Goal: Book appointment/travel/reservation

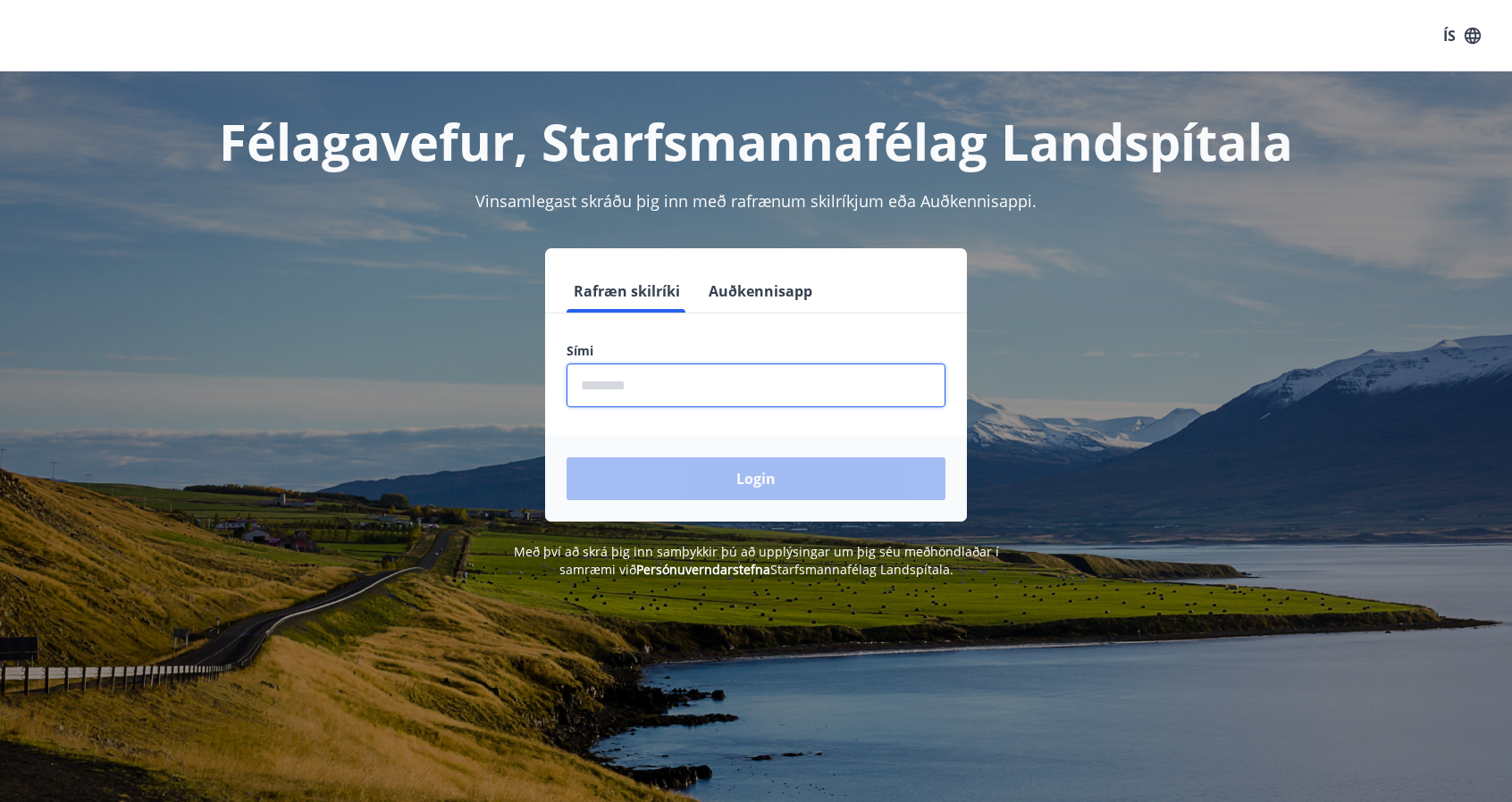
click at [704, 400] on input "phone" at bounding box center [755, 385] width 378 height 43
type input "********"
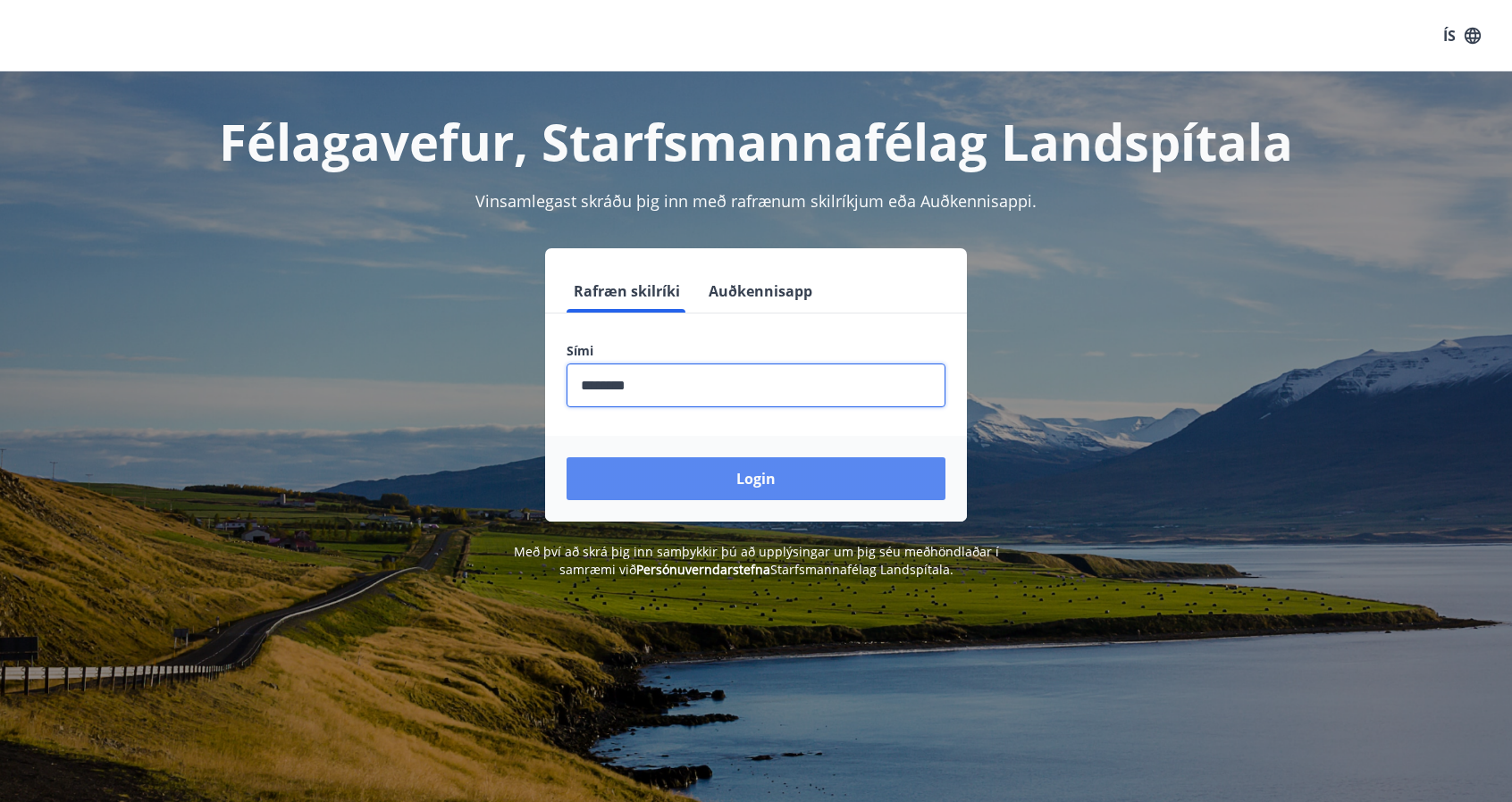
click at [697, 471] on button "Login" at bounding box center [755, 479] width 378 height 43
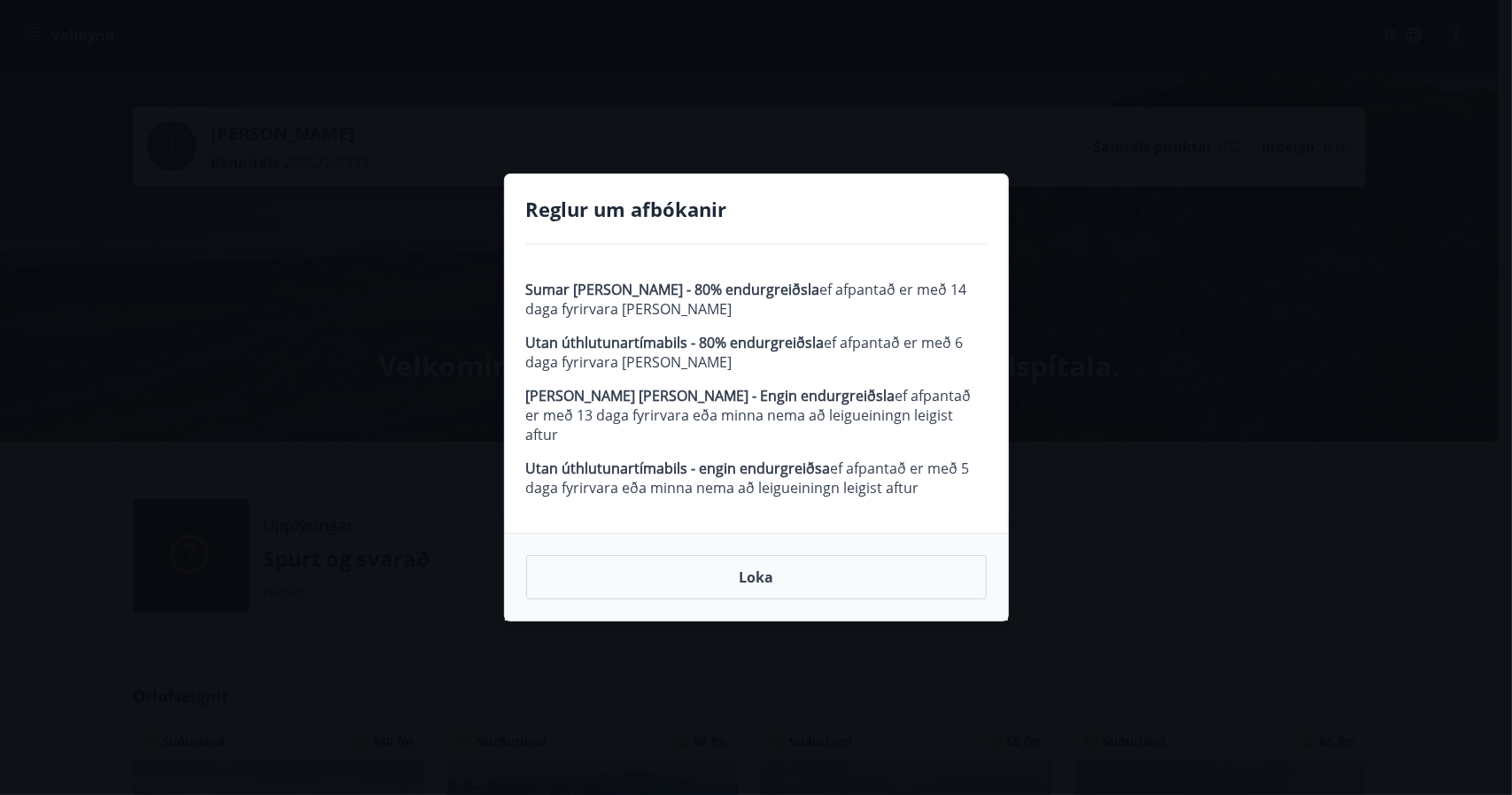
click at [746, 561] on button "Loka" at bounding box center [756, 577] width 460 height 44
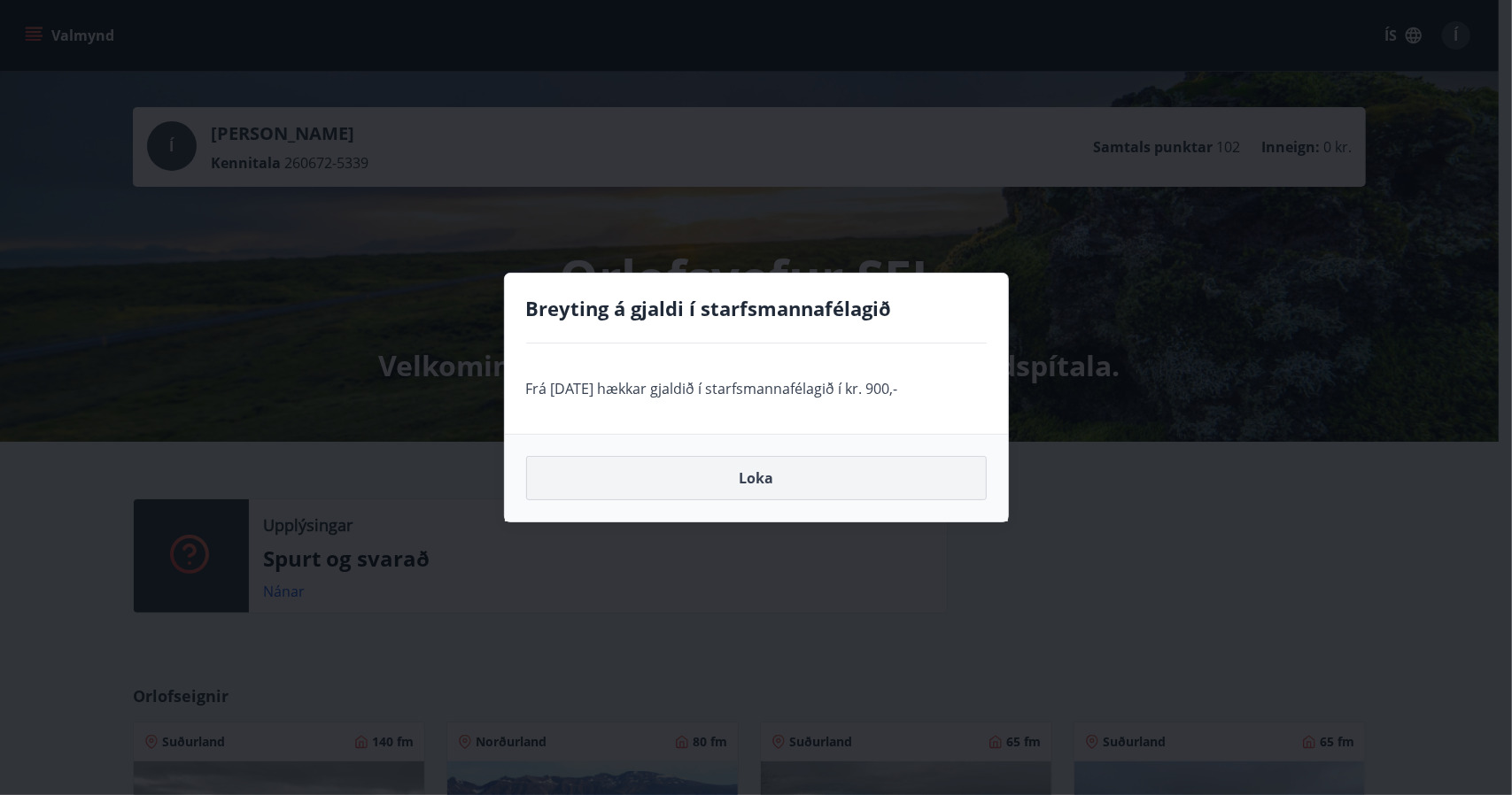
click at [809, 497] on button "Loka" at bounding box center [756, 478] width 460 height 44
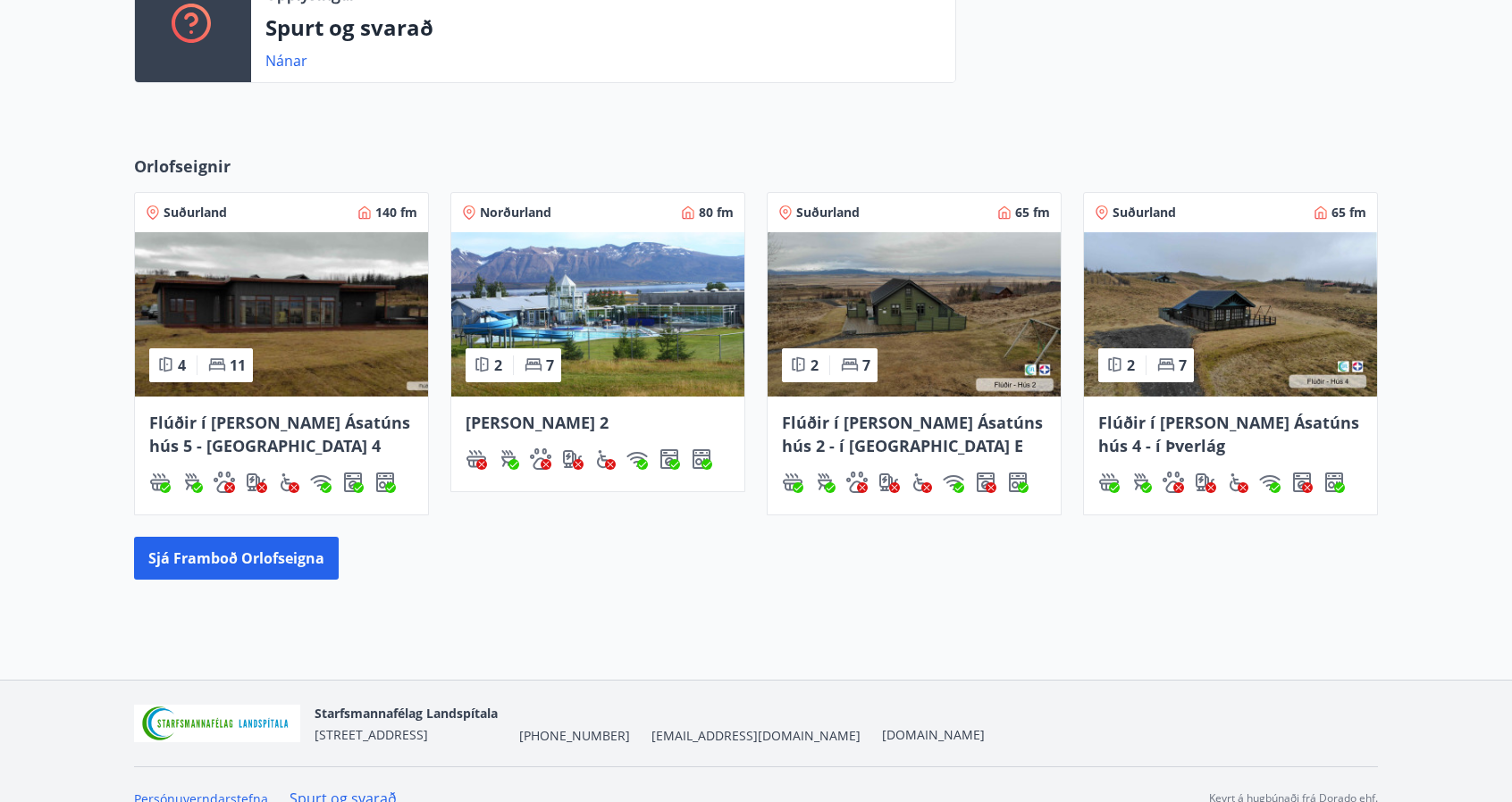
scroll to position [562, 0]
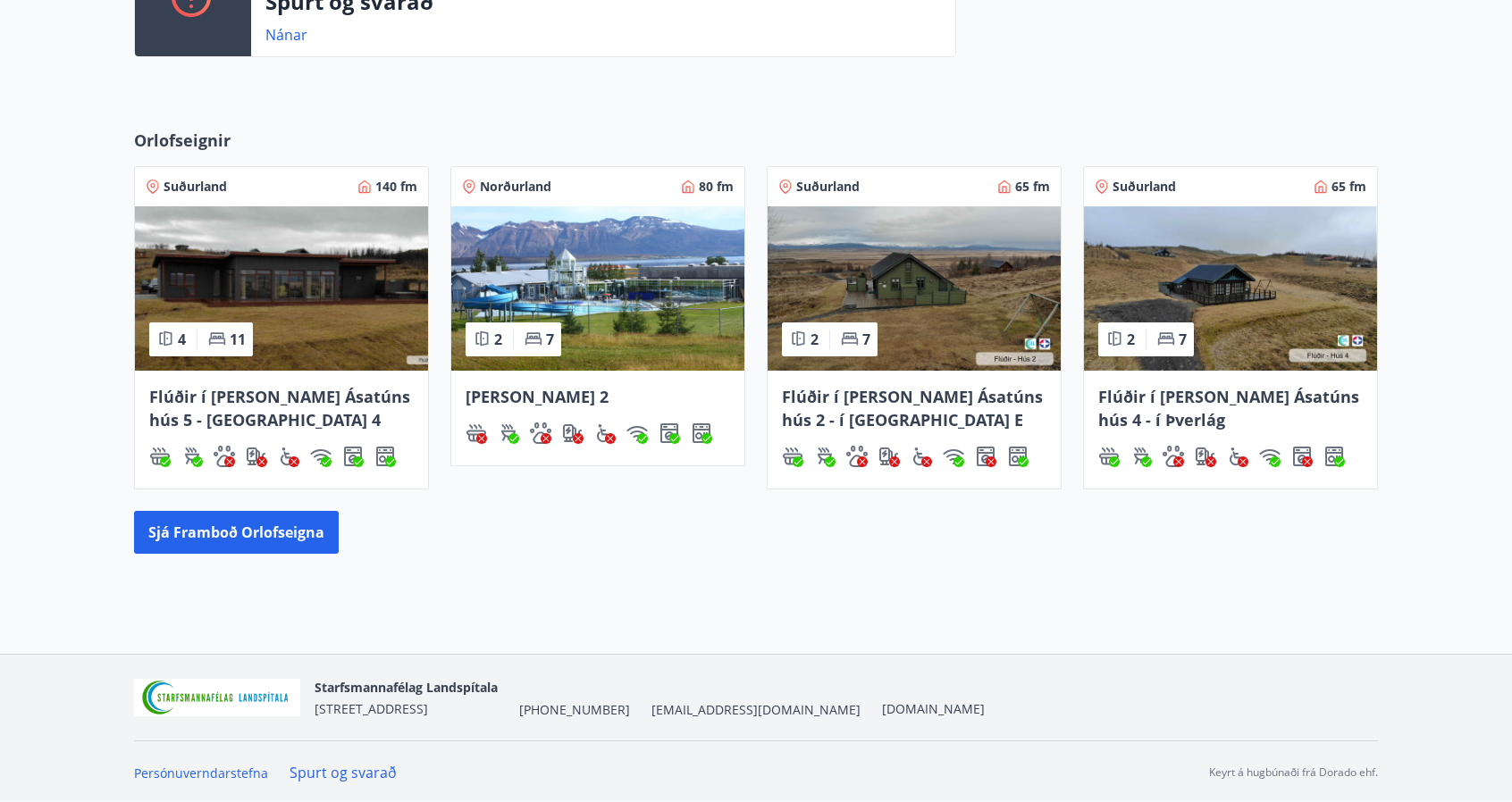
click at [662, 320] on img at bounding box center [598, 288] width 293 height 165
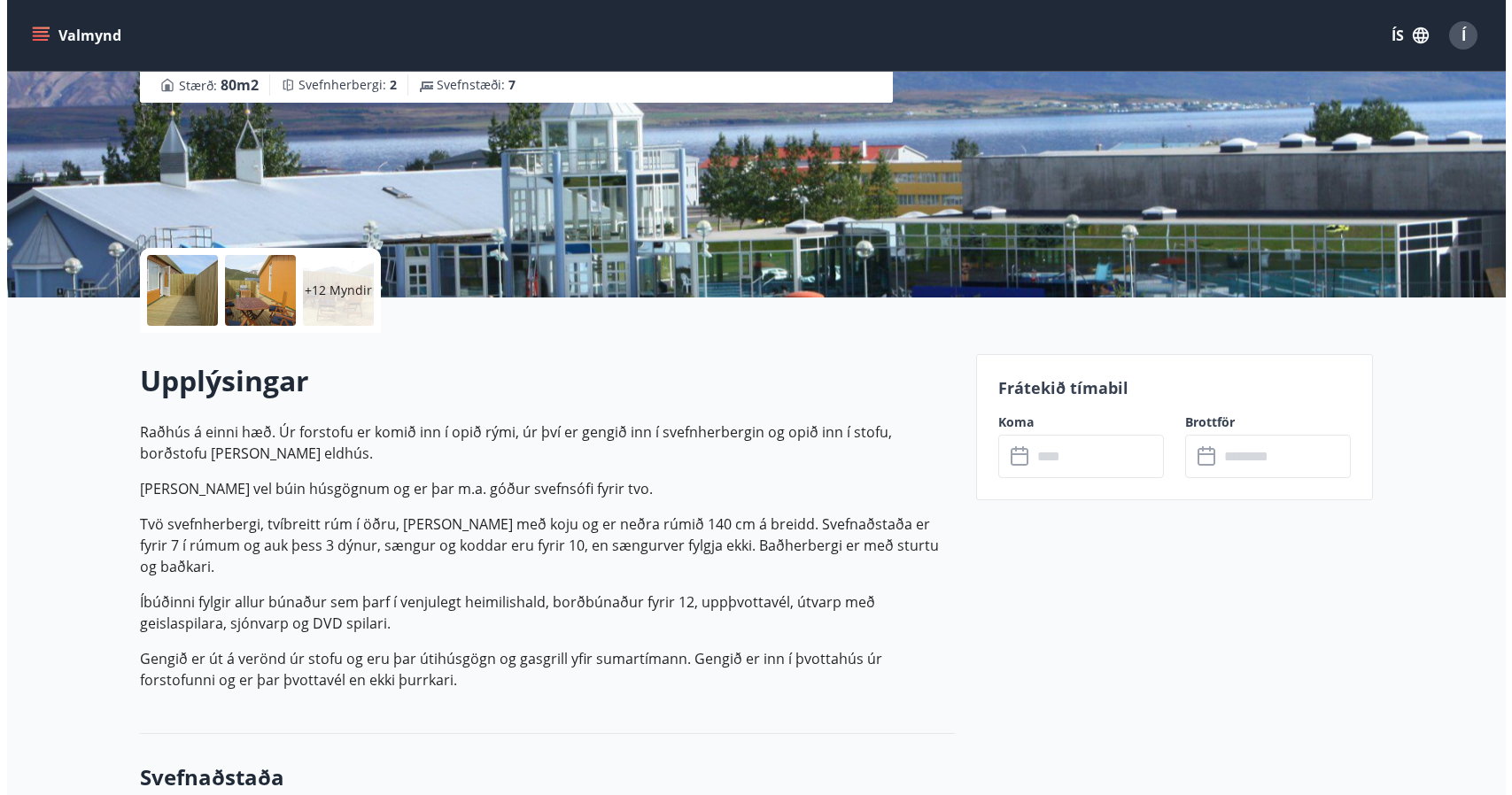
scroll to position [228, 0]
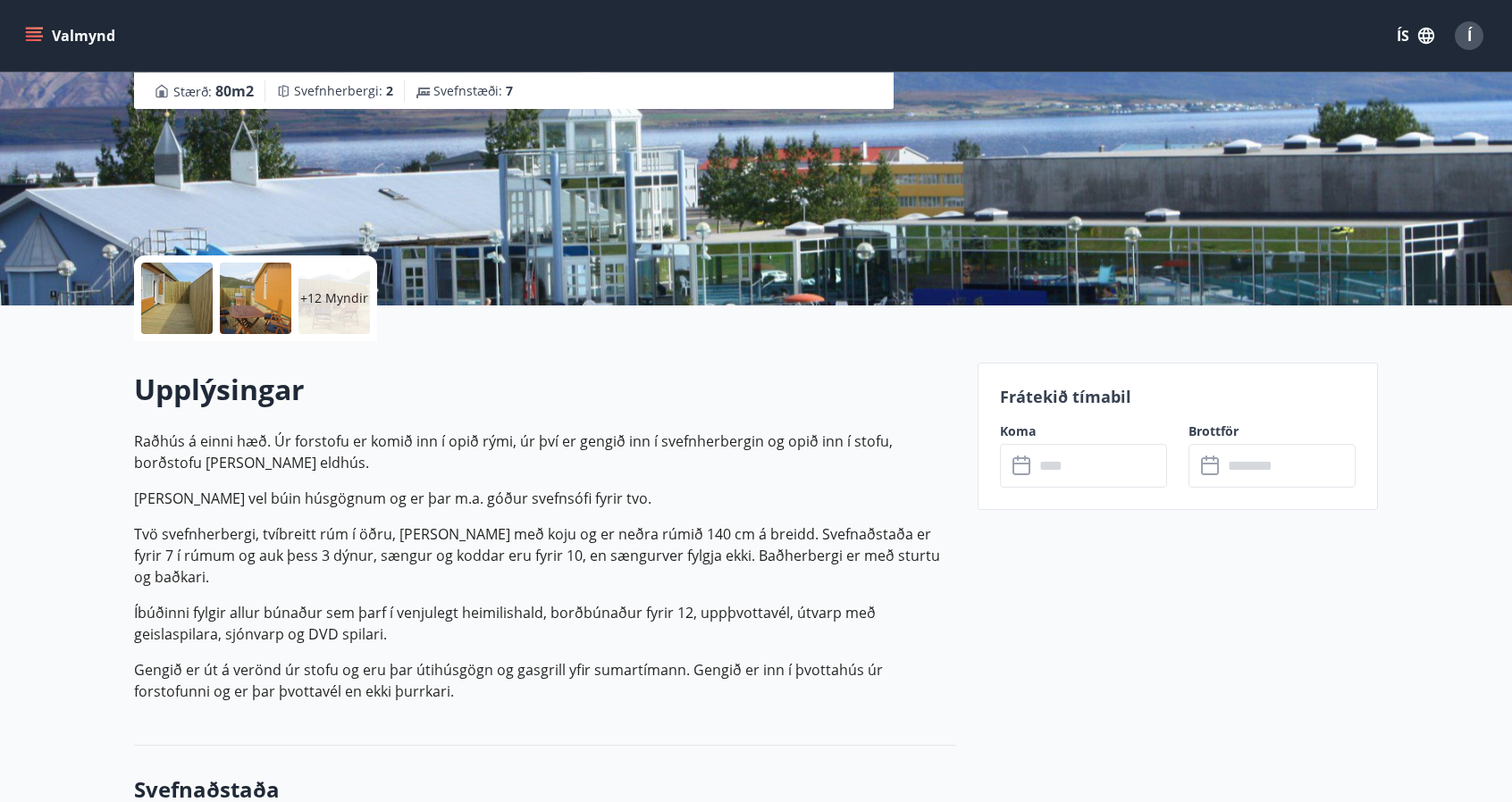
click at [327, 312] on div "+12 Myndir" at bounding box center [334, 298] width 71 height 71
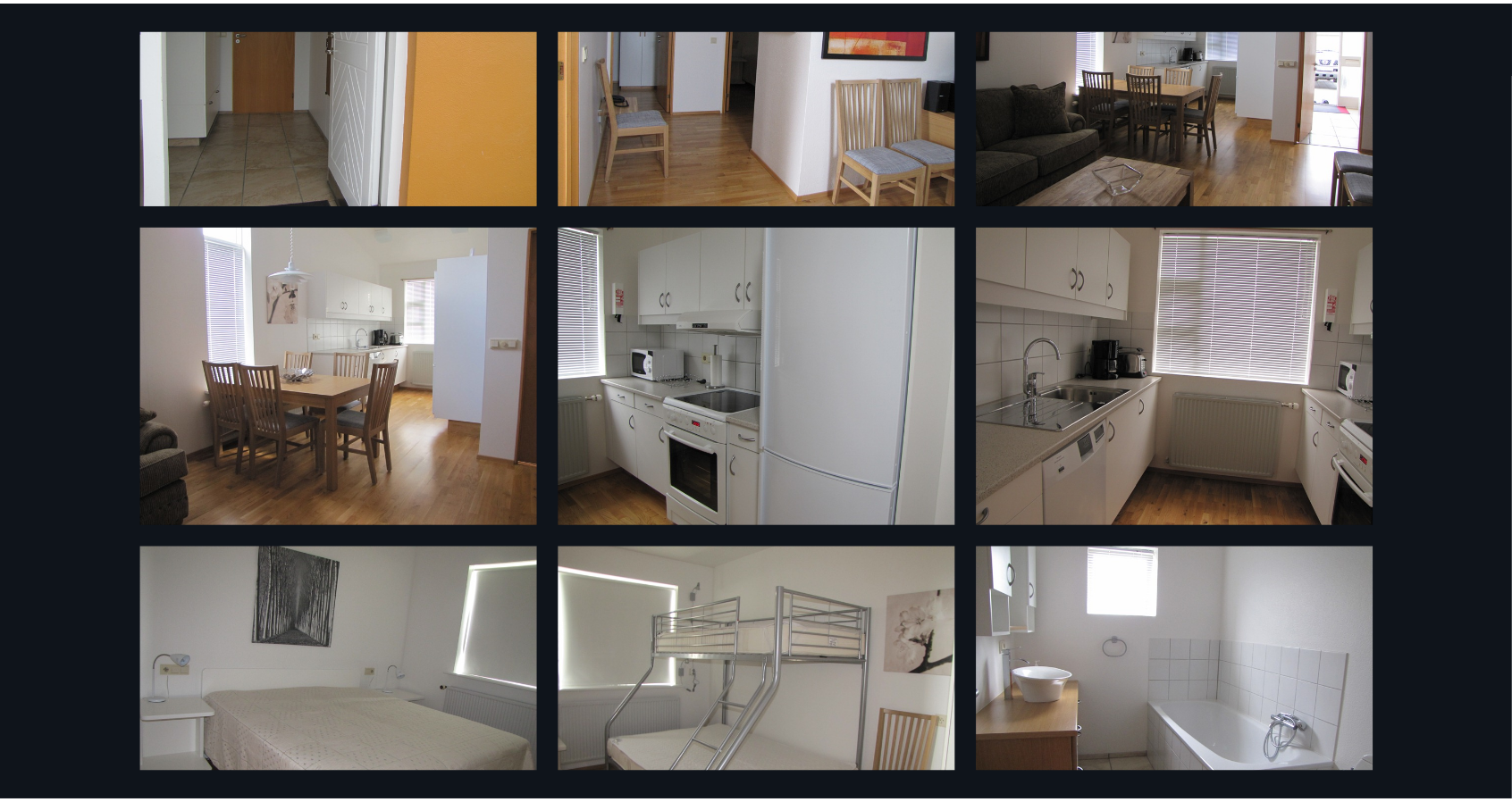
scroll to position [0, 0]
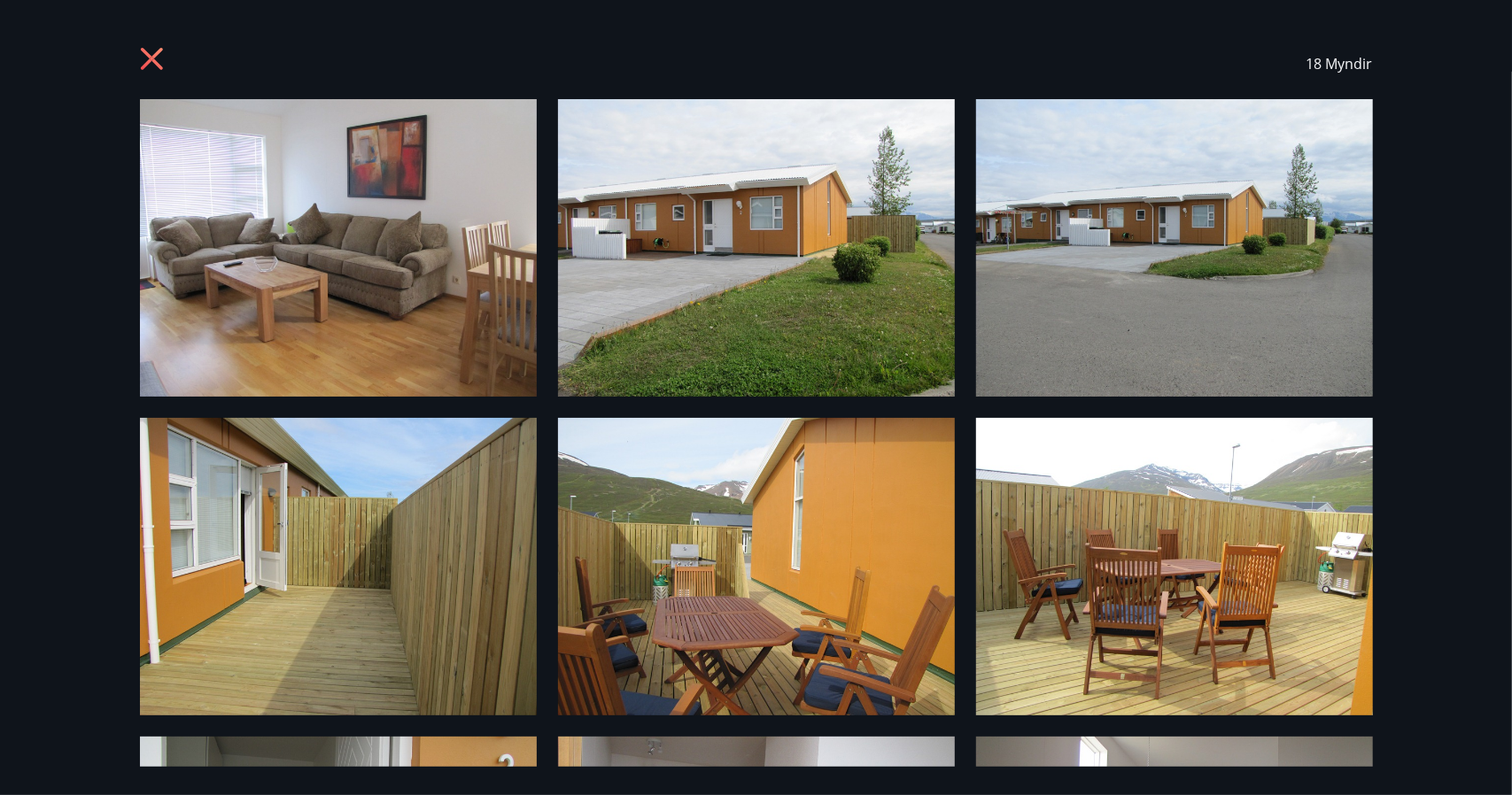
click at [134, 47] on div "18 Myndir" at bounding box center [756, 64] width 1275 height 71
click at [141, 59] on icon at bounding box center [155, 61] width 29 height 29
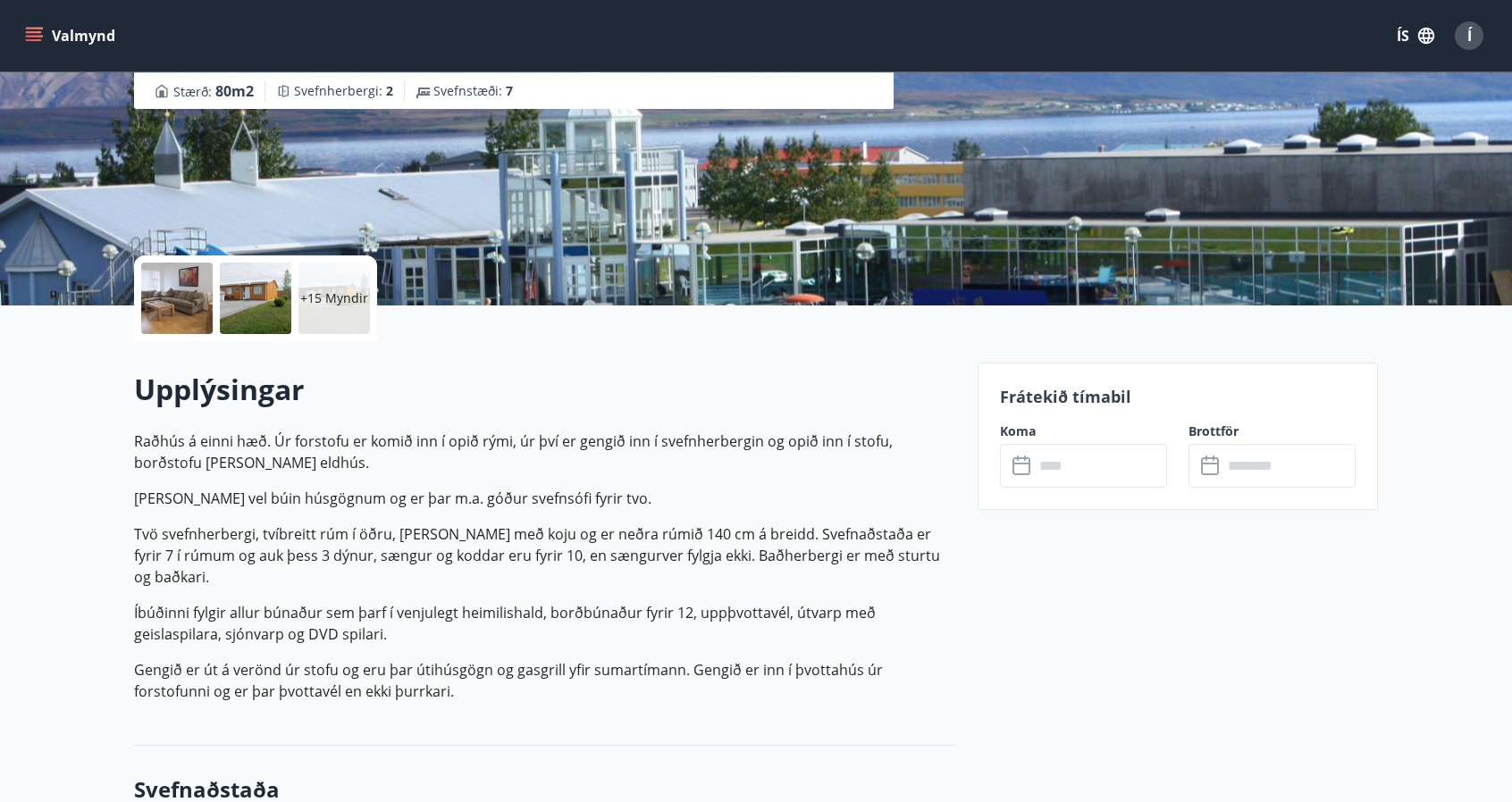
click at [32, 31] on icon "menu" at bounding box center [34, 36] width 18 height 18
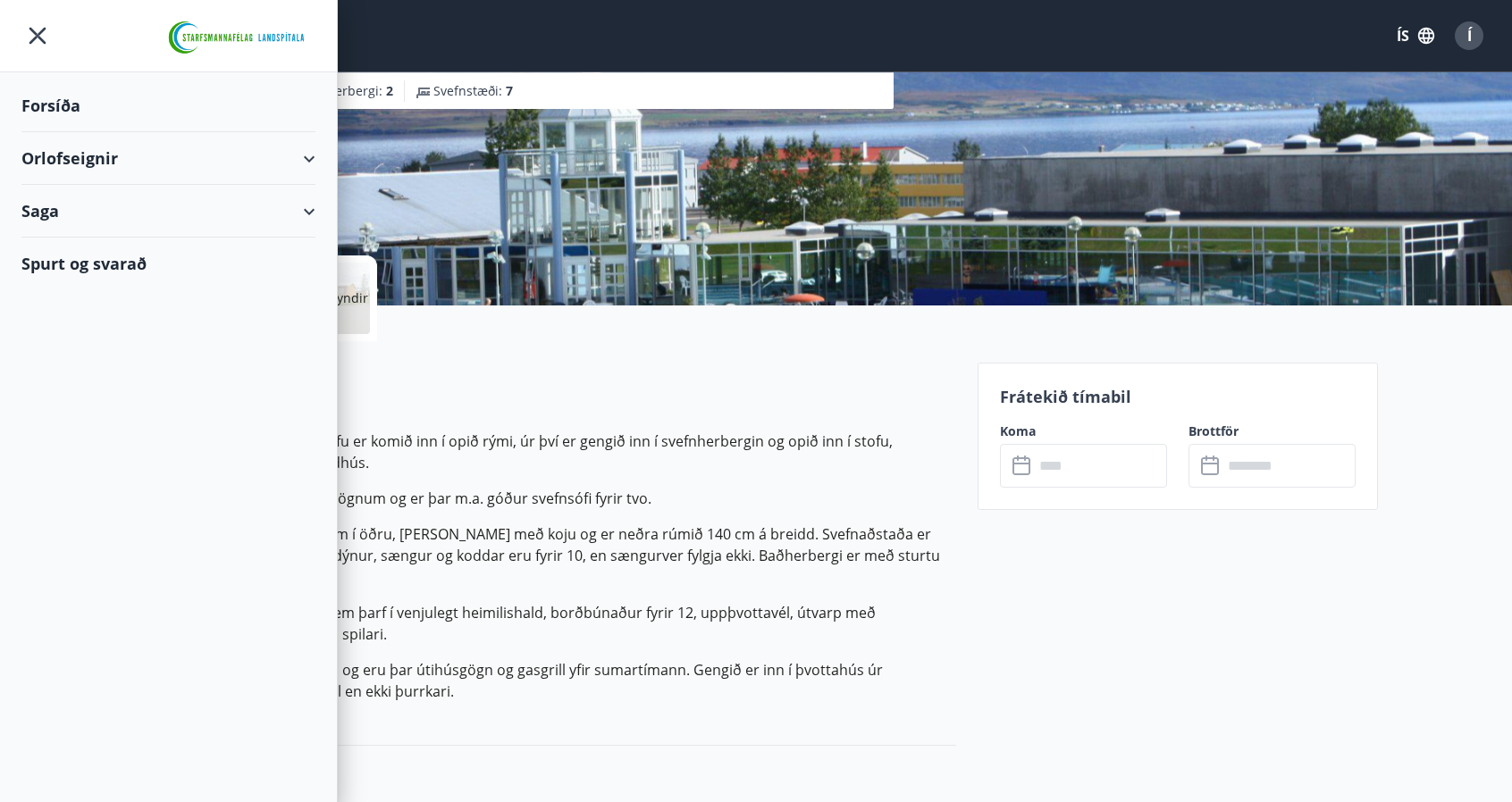
click at [91, 162] on div "Orlofseignir" at bounding box center [168, 158] width 294 height 53
click at [86, 207] on div "Framboð" at bounding box center [169, 203] width 266 height 38
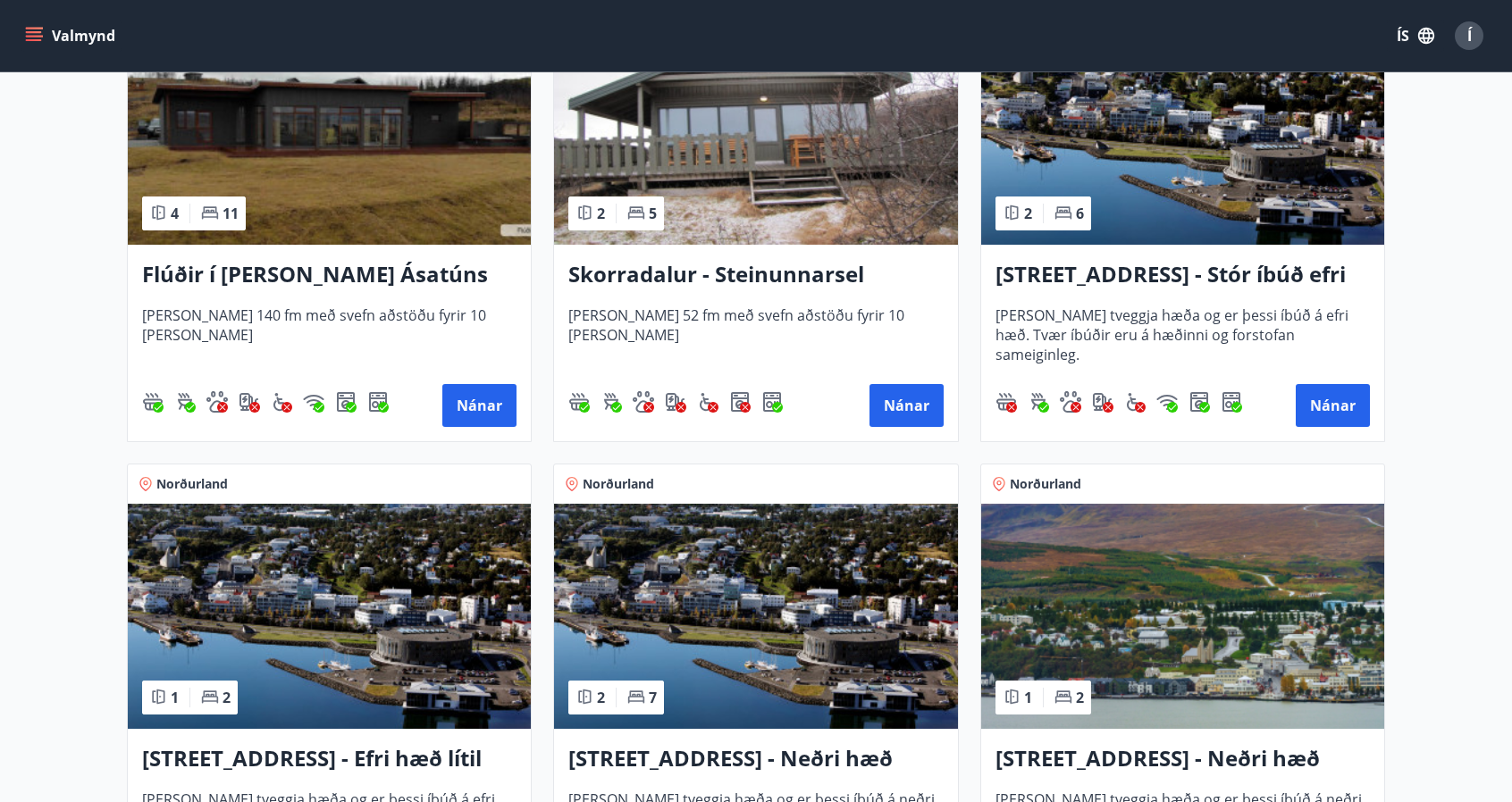
scroll to position [1340, 0]
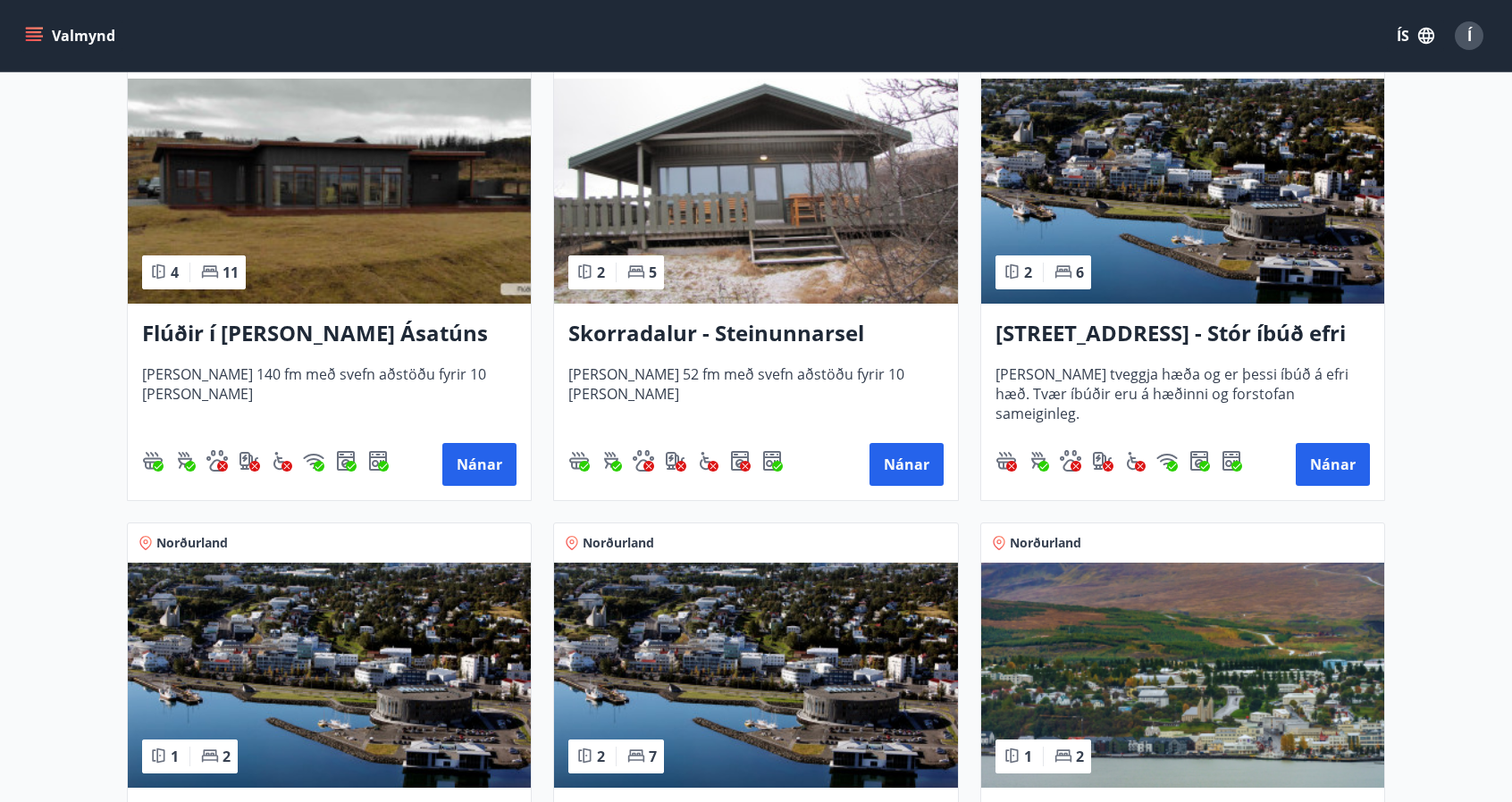
click at [1202, 247] on img at bounding box center [1183, 192] width 403 height 225
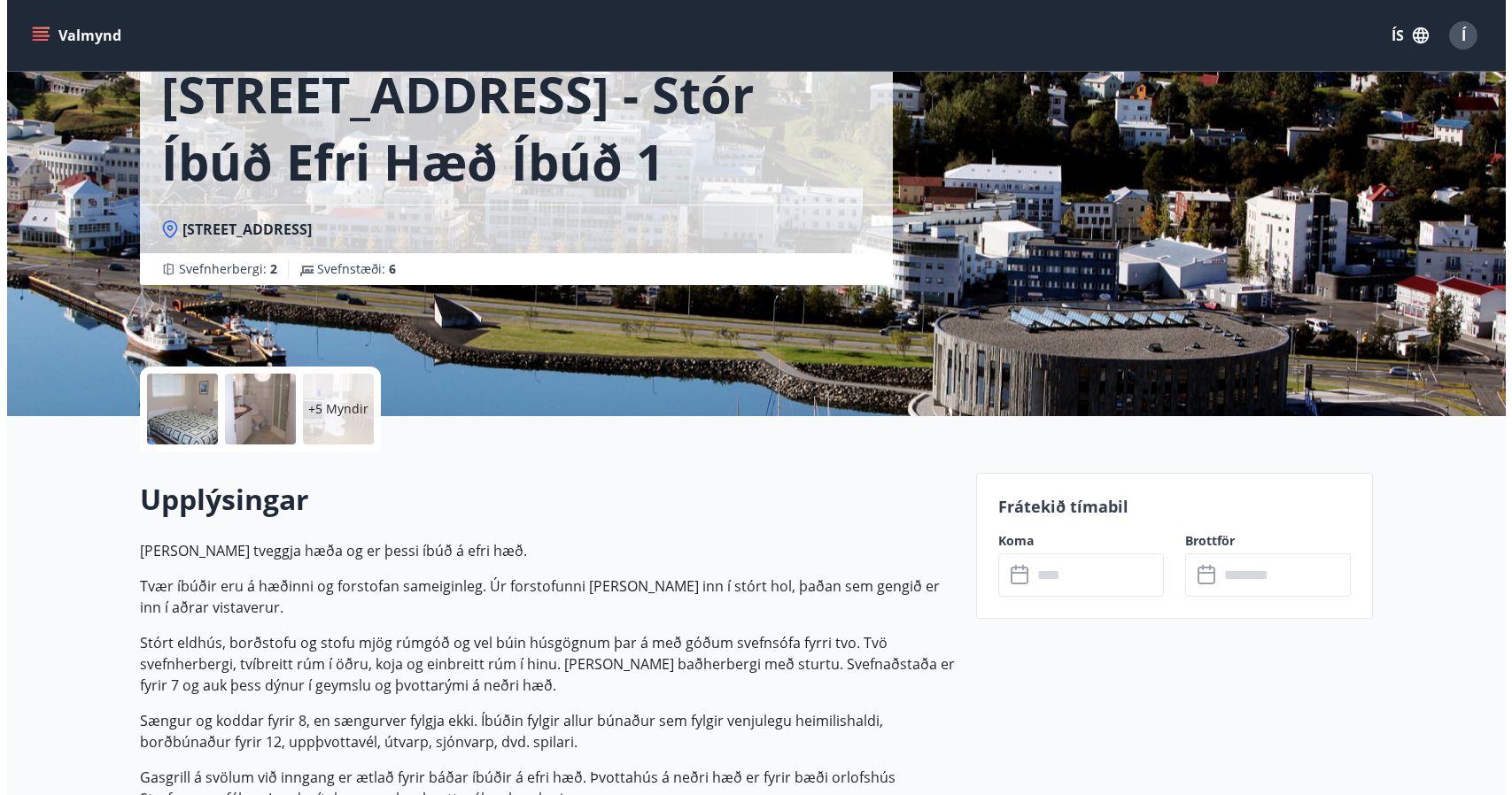
scroll to position [89, 0]
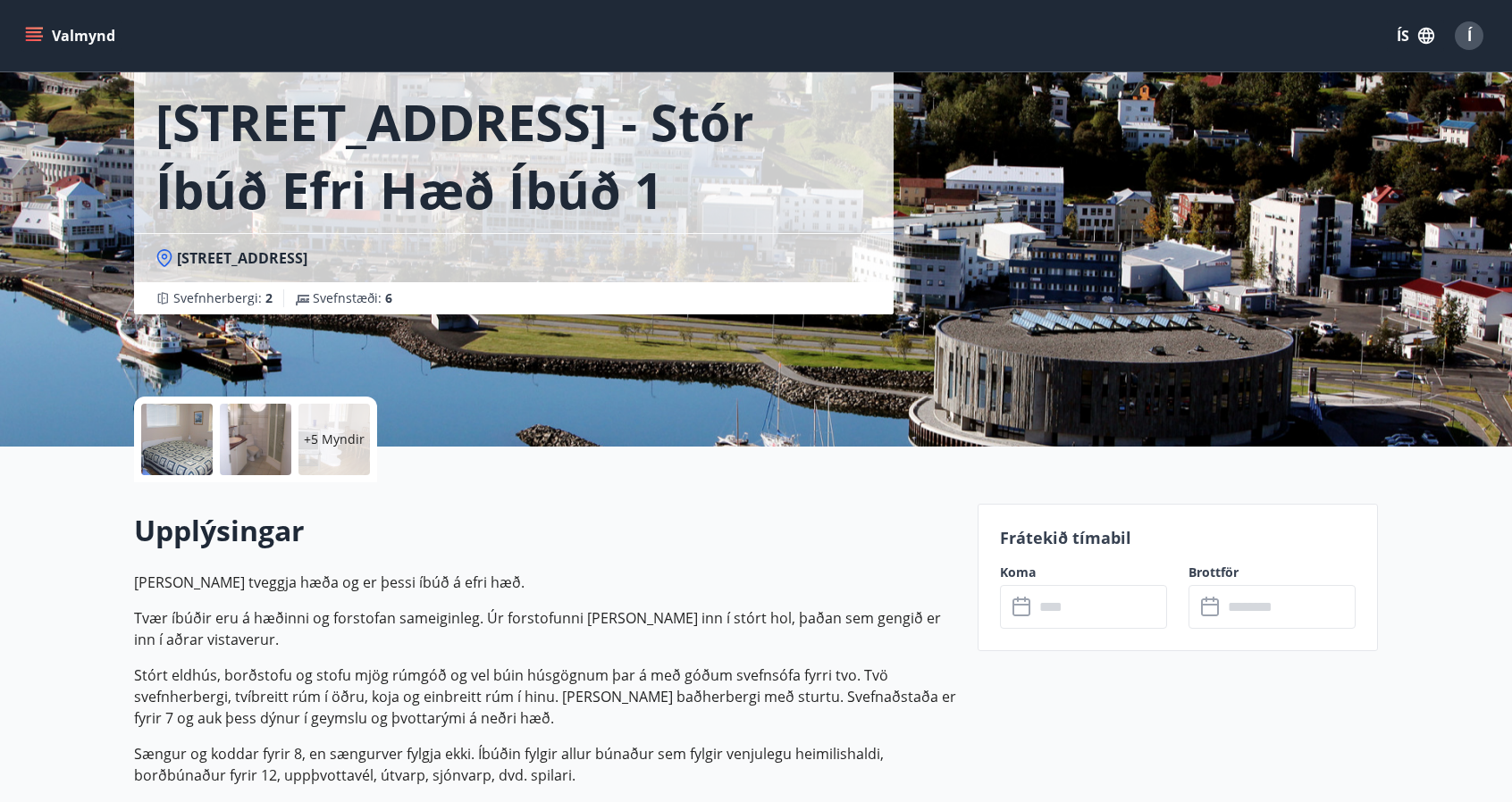
click at [360, 437] on p "+5 Myndir" at bounding box center [333, 439] width 61 height 18
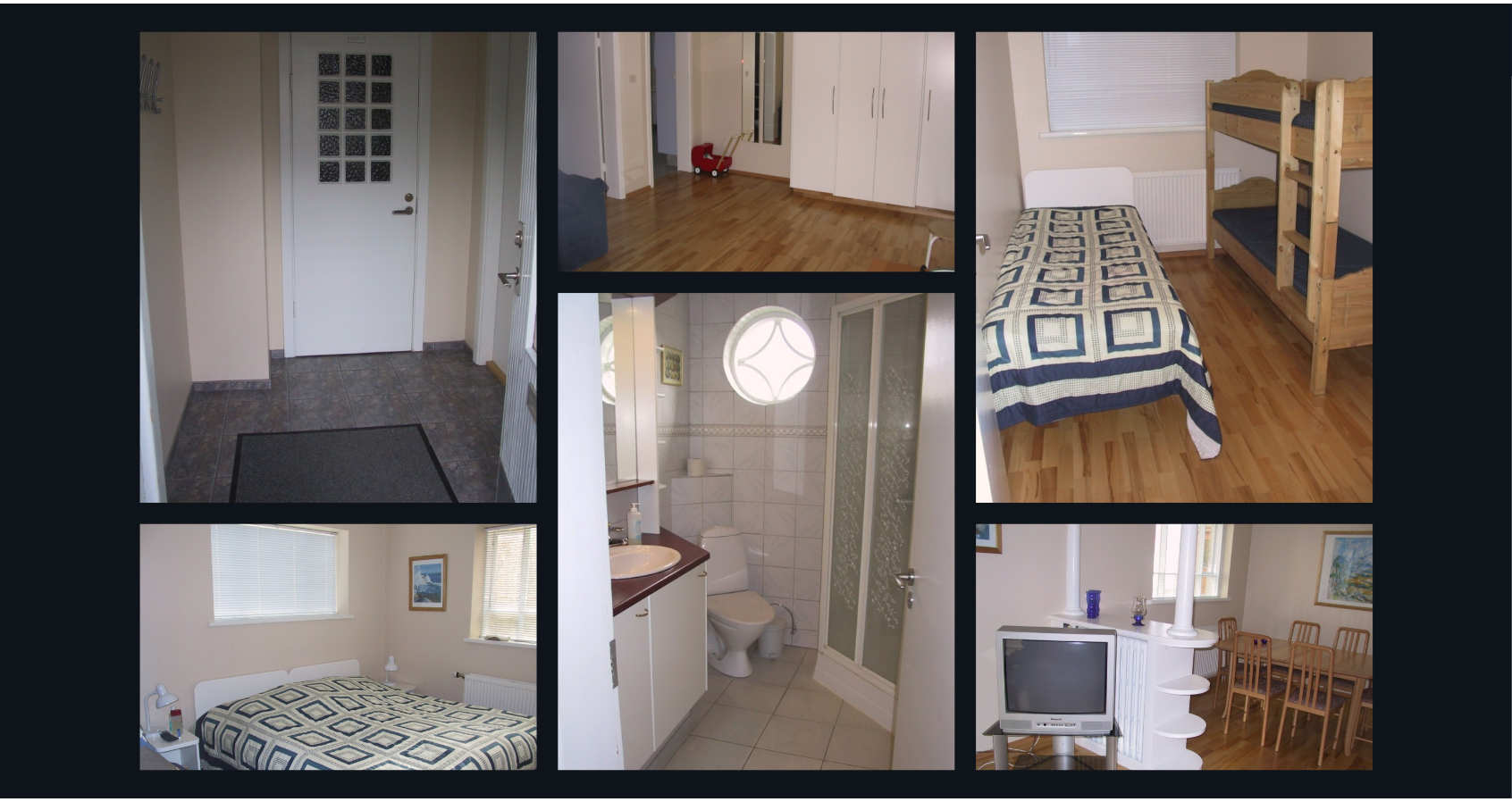
scroll to position [0, 0]
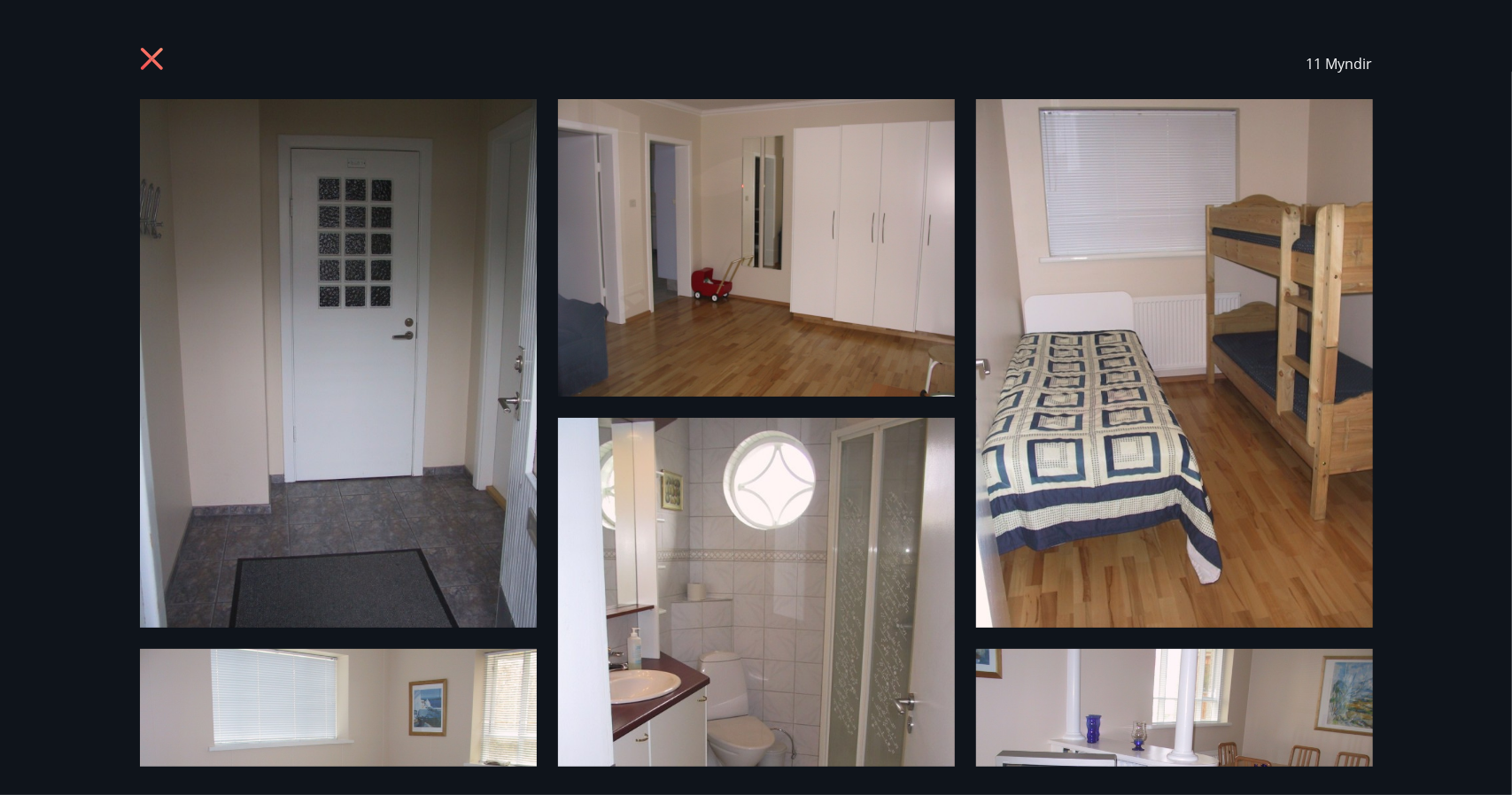
click at [155, 65] on icon at bounding box center [155, 61] width 29 height 29
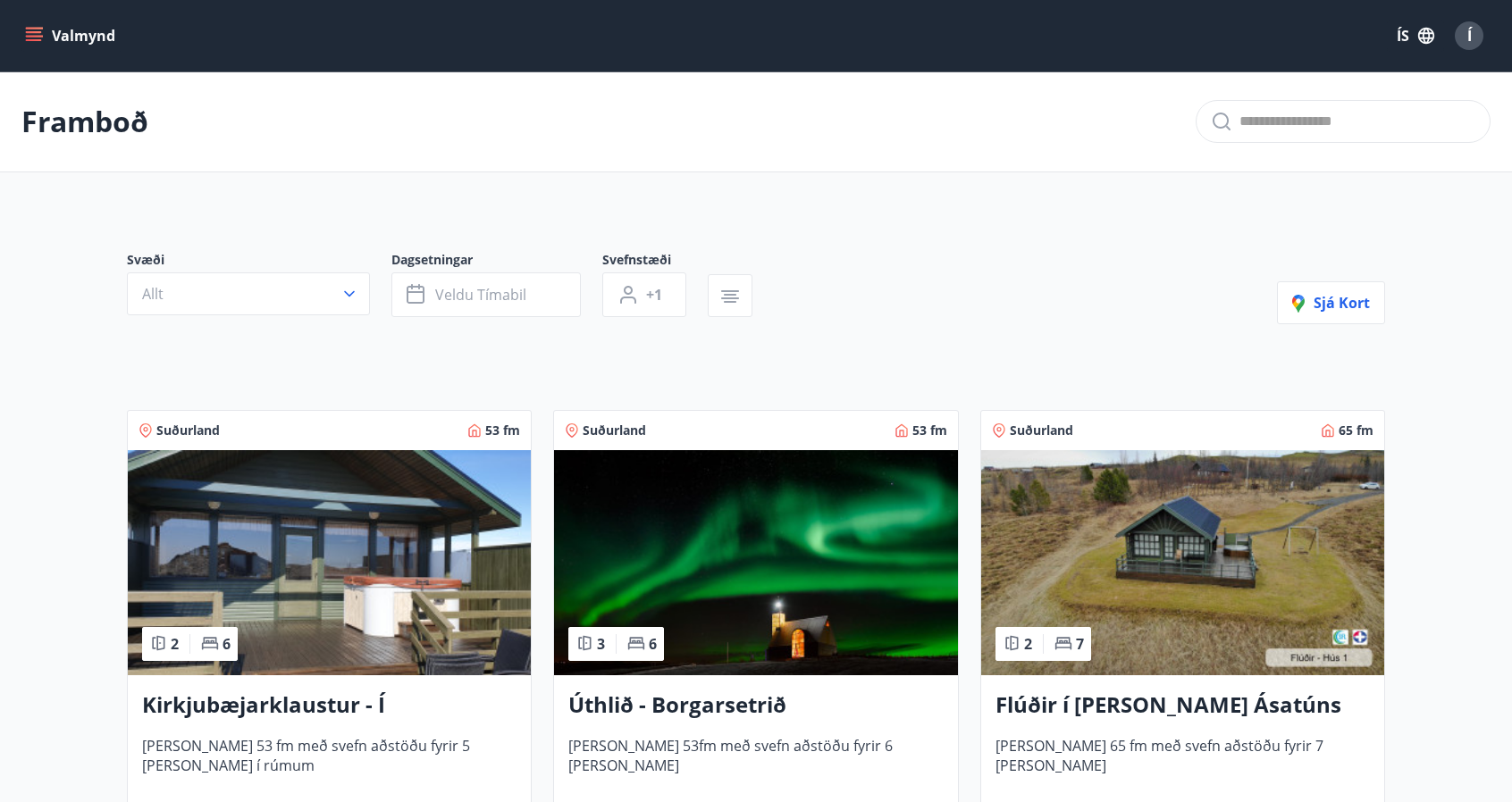
click at [34, 39] on icon "menu" at bounding box center [34, 40] width 16 height 2
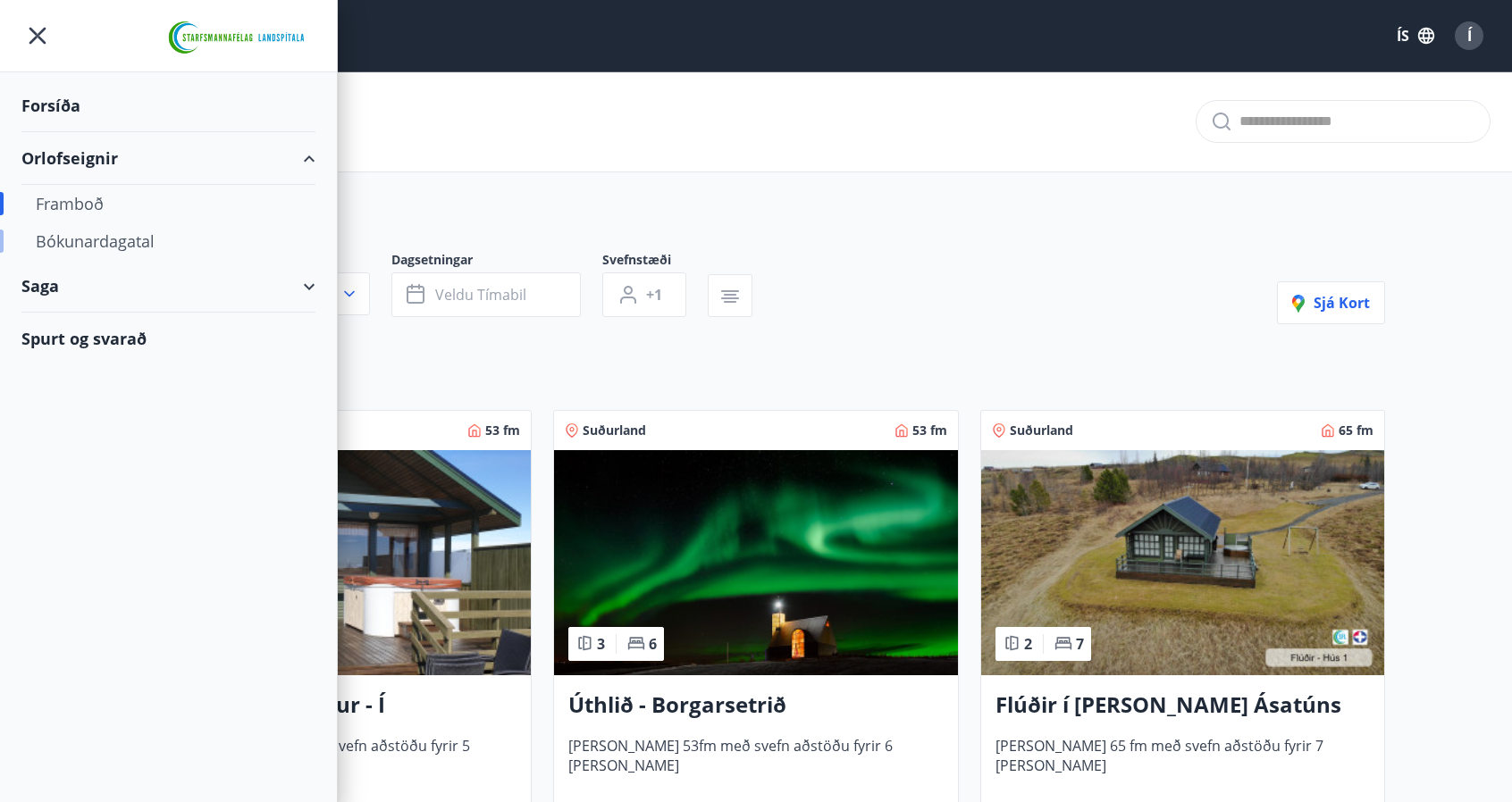
click at [89, 238] on div "Bókunardagatal" at bounding box center [169, 241] width 266 height 38
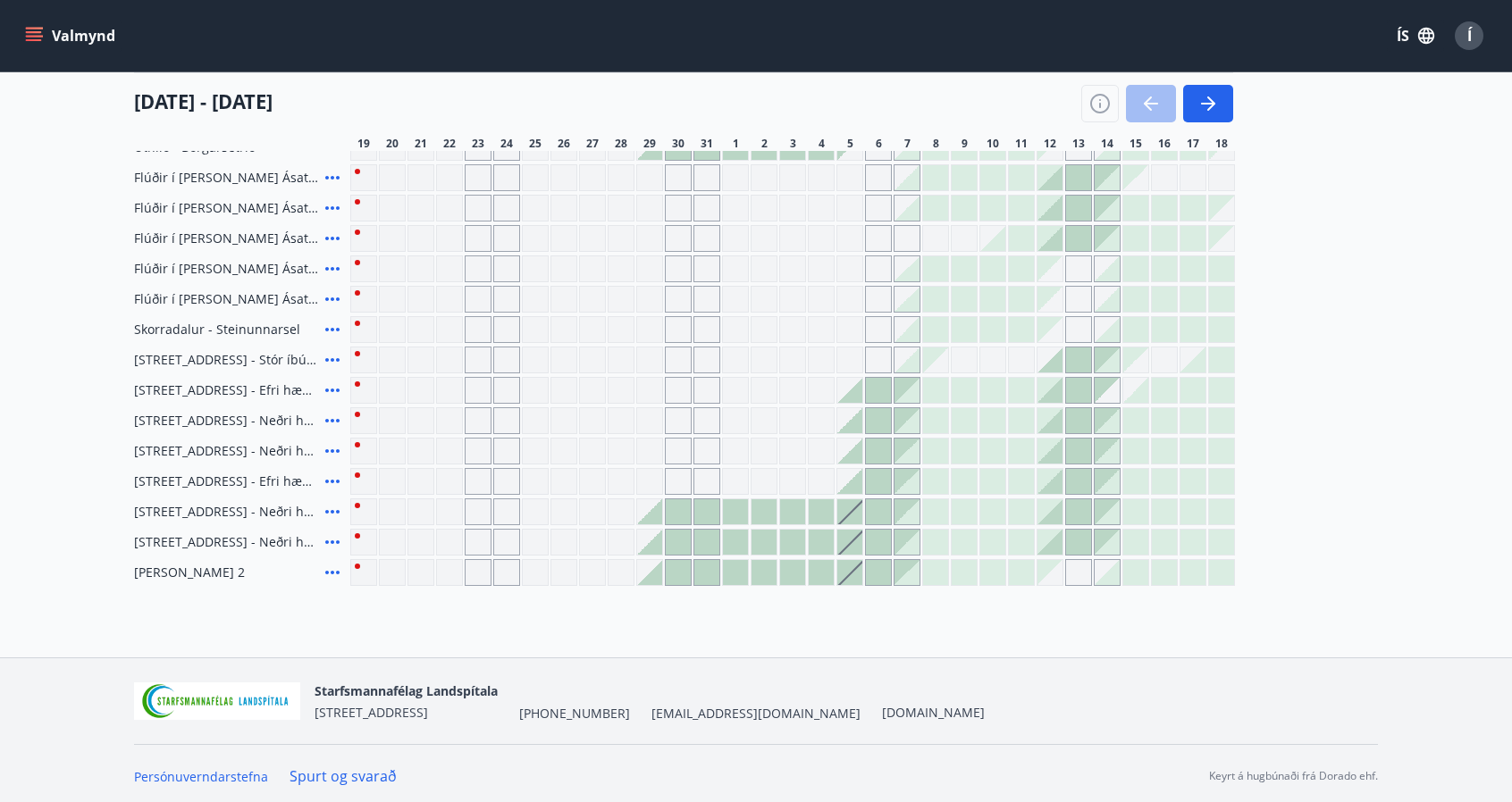
scroll to position [289, 0]
